Goal: Find specific page/section: Find specific page/section

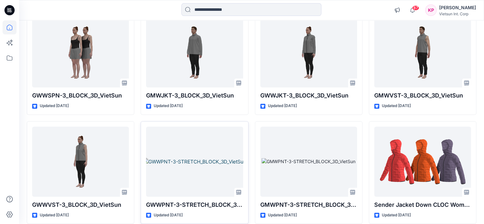
scroll to position [869, 0]
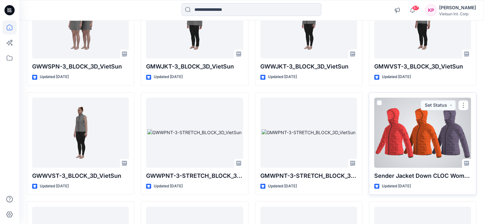
click at [427, 152] on div at bounding box center [422, 132] width 97 height 70
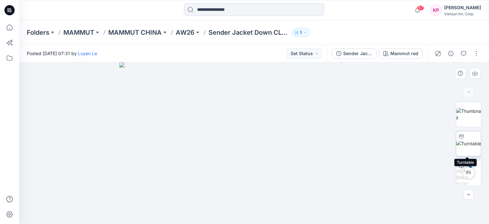
click at [460, 147] on img at bounding box center [468, 143] width 25 height 7
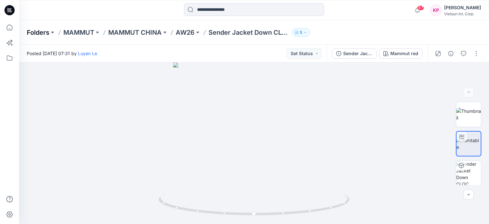
click at [37, 33] on p "Folders" at bounding box center [38, 32] width 23 height 9
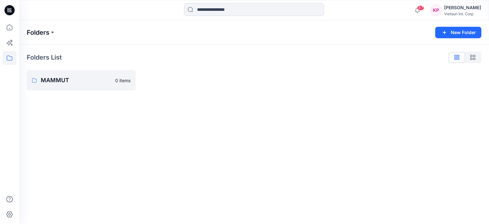
click at [40, 32] on p "Folders" at bounding box center [38, 32] width 23 height 9
click at [53, 32] on button at bounding box center [52, 32] width 6 height 9
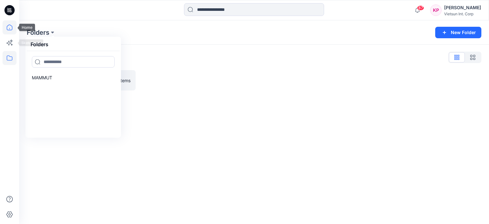
click at [10, 28] on icon at bounding box center [10, 27] width 14 height 14
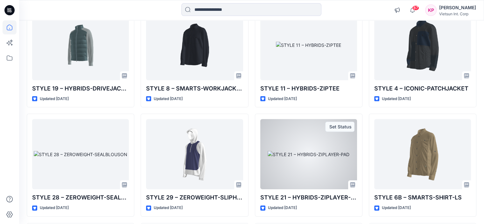
scroll to position [1976, 0]
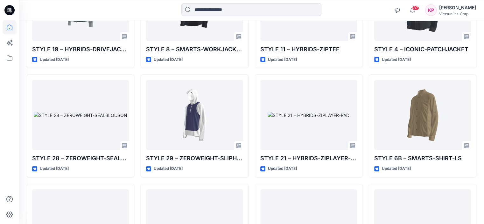
drag, startPoint x: 310, startPoint y: 46, endPoint x: 249, endPoint y: 68, distance: 65.4
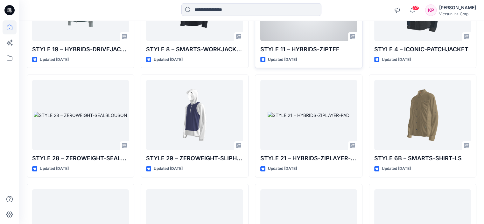
drag, startPoint x: 291, startPoint y: 45, endPoint x: 300, endPoint y: 26, distance: 20.2
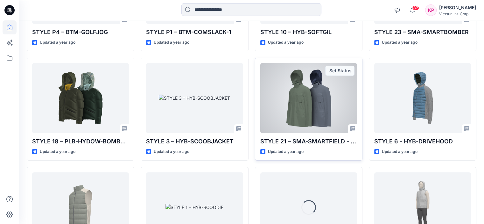
scroll to position [4524, 0]
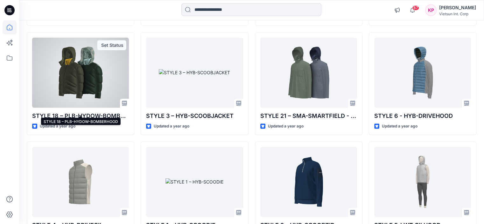
drag, startPoint x: 74, startPoint y: 109, endPoint x: 22, endPoint y: 90, distance: 55.8
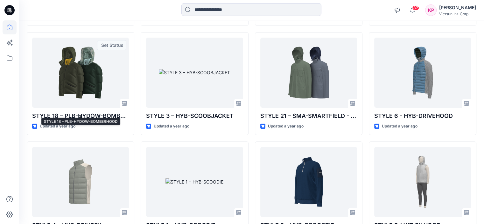
drag, startPoint x: 68, startPoint y: 111, endPoint x: 19, endPoint y: 104, distance: 49.2
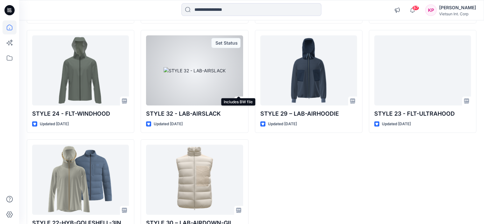
scroll to position [6941, 0]
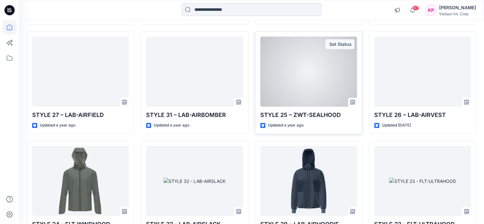
scroll to position [6718, 0]
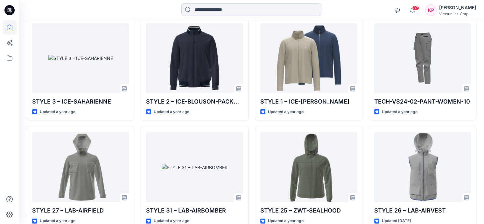
click at [235, 14] on input at bounding box center [251, 9] width 140 height 13
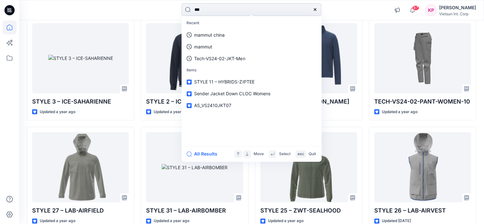
type input "****"
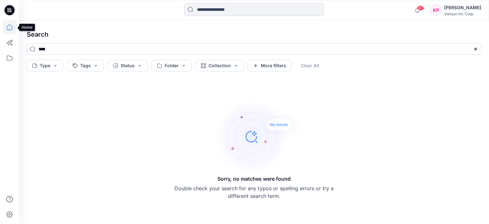
click at [10, 23] on icon at bounding box center [10, 27] width 14 height 14
